Goal: Transaction & Acquisition: Purchase product/service

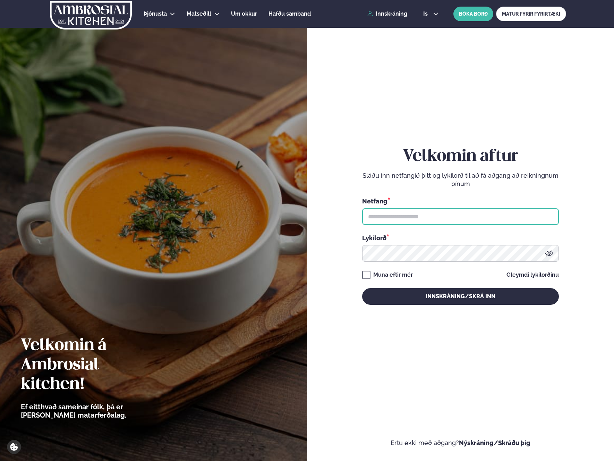
click at [395, 221] on input "text" at bounding box center [460, 216] width 197 height 17
type input "**********"
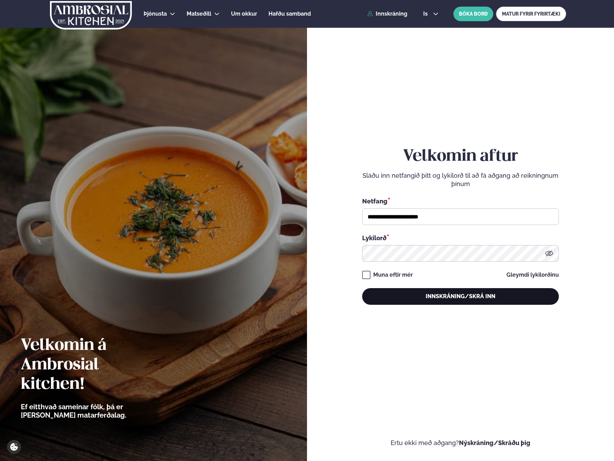
click at [403, 294] on button "Innskráning/Skrá inn" at bounding box center [460, 296] width 197 height 17
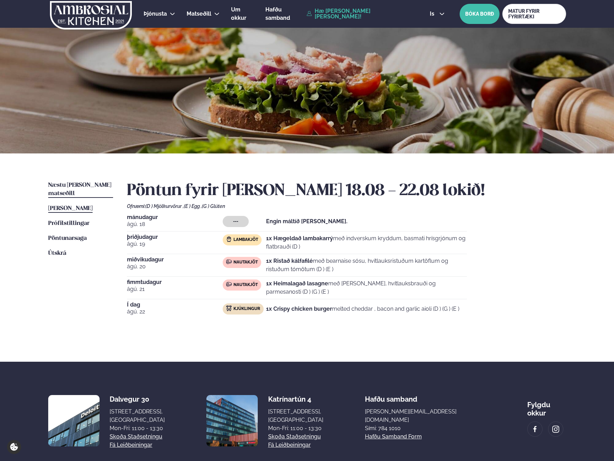
click at [84, 187] on span "Næstu [PERSON_NAME] matseðill" at bounding box center [79, 189] width 63 height 14
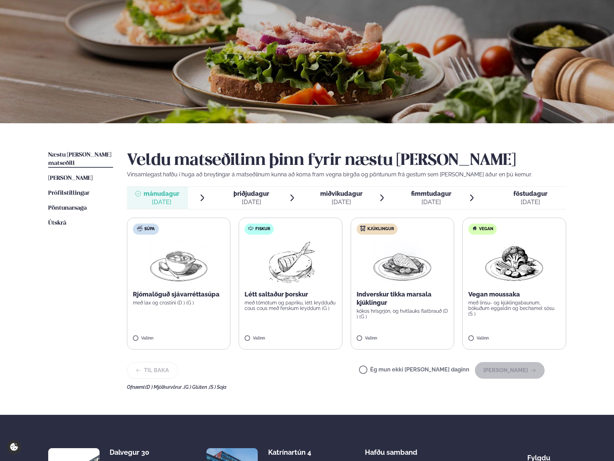
scroll to position [32, 0]
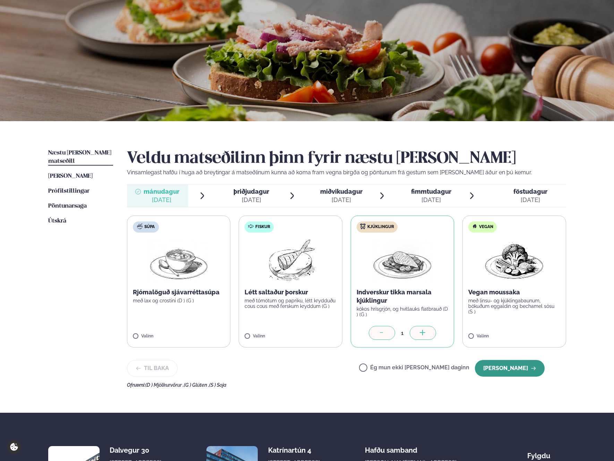
click at [504, 365] on button "[PERSON_NAME]" at bounding box center [510, 368] width 70 height 17
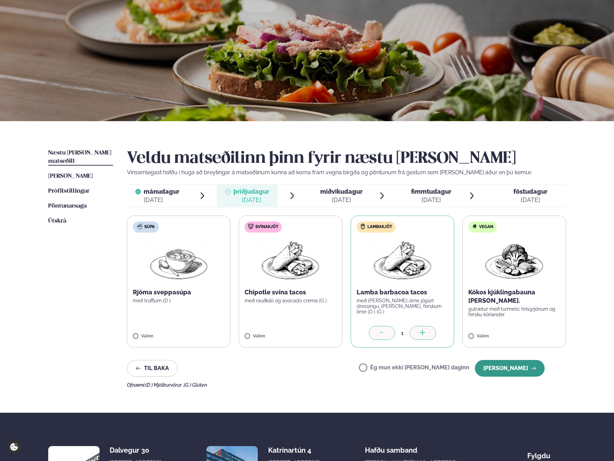
click at [504, 367] on button "[PERSON_NAME]" at bounding box center [510, 368] width 70 height 17
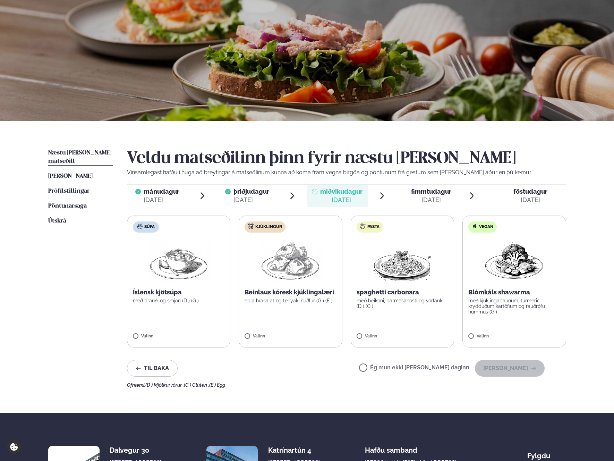
click at [279, 306] on label "Kjúklingur Beinlaus kóresk kjúklingalæri epla hrásalat og teriyaki núðlur (G ) …" at bounding box center [291, 281] width 104 height 132
click at [505, 365] on button "[PERSON_NAME]" at bounding box center [510, 368] width 70 height 17
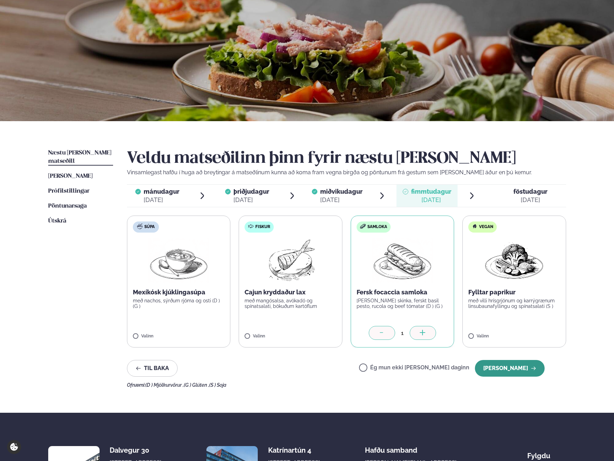
click at [517, 369] on button "[PERSON_NAME]" at bounding box center [510, 368] width 70 height 17
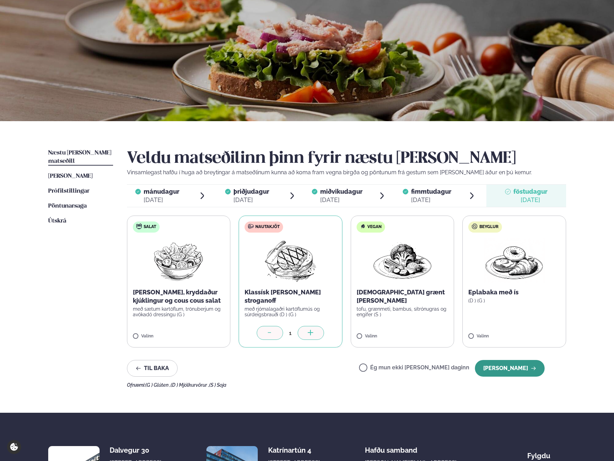
click at [504, 367] on button "[PERSON_NAME]" at bounding box center [510, 368] width 70 height 17
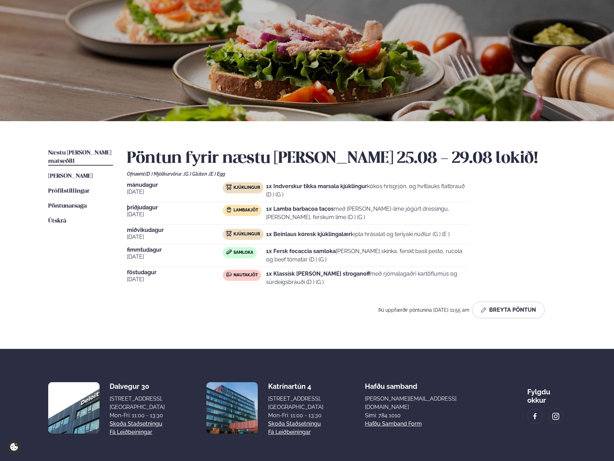
scroll to position [0, 0]
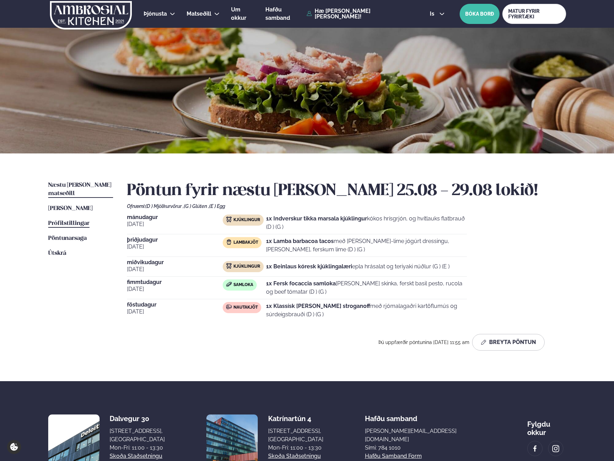
click at [69, 220] on span "Prófílstillingar" at bounding box center [68, 223] width 41 height 6
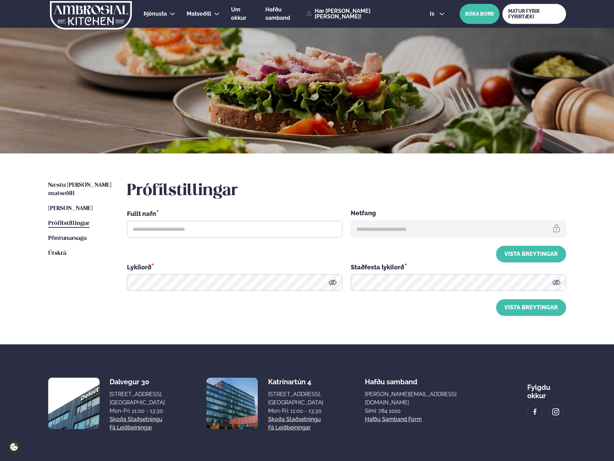
type input "**********"
